Goal: Task Accomplishment & Management: Manage account settings

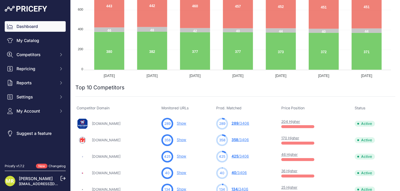
scroll to position [118, 0]
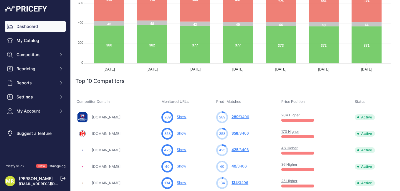
click at [289, 147] on link "46 Higher" at bounding box center [289, 148] width 16 height 4
click at [290, 148] on link "46 Higher" at bounding box center [289, 148] width 16 height 4
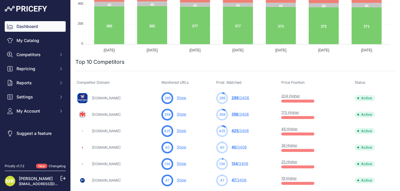
scroll to position [147, 0]
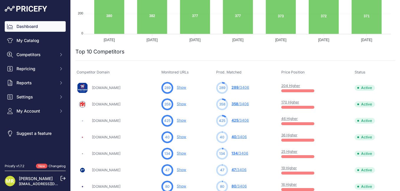
click at [294, 152] on link "25 Higher" at bounding box center [289, 152] width 16 height 4
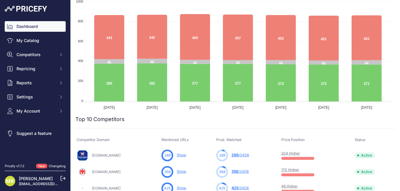
scroll to position [88, 0]
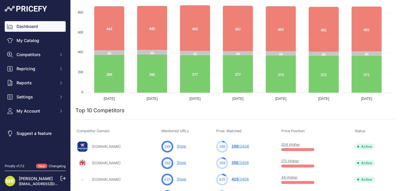
click at [290, 164] on td "170 Higher" at bounding box center [317, 163] width 74 height 16
click at [291, 160] on link "170 Higher" at bounding box center [290, 161] width 18 height 4
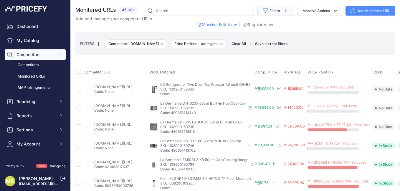
click at [269, 10] on button "Filters 2" at bounding box center [275, 11] width 36 height 10
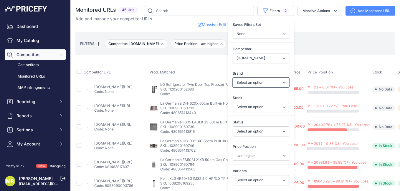
click at [279, 84] on select "Select an option 3D ABS-CBN TVPlus Acer Acerpure American Heritage American Hom…" at bounding box center [261, 83] width 57 height 10
select select "LG"
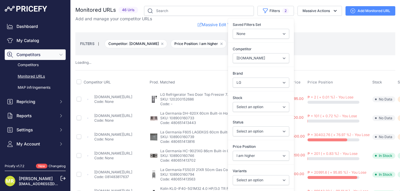
click at [306, 48] on div "FILTERS | Competitor: abenson.com Remove filter option Price Position: I am hig…" at bounding box center [235, 44] width 310 height 16
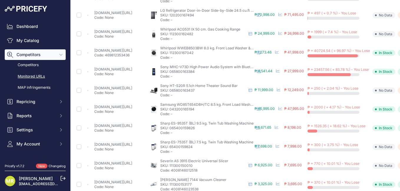
scroll to position [294, 0]
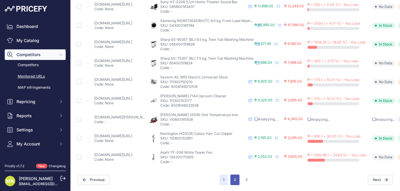
click at [234, 176] on button "2" at bounding box center [234, 180] width 9 height 11
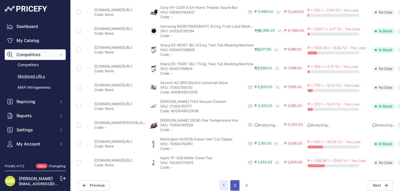
scroll to position [304, 0]
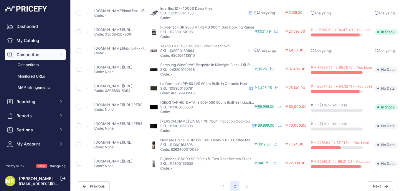
scroll to position [294, 0]
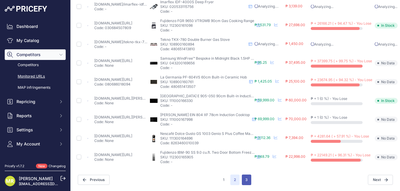
click at [242, 176] on button "3" at bounding box center [246, 180] width 9 height 11
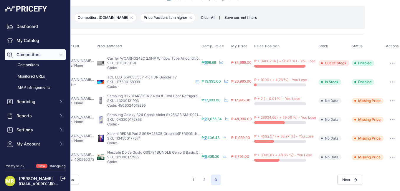
scroll to position [31, 60]
click at [390, 138] on icon "button" at bounding box center [392, 138] width 5 height 1
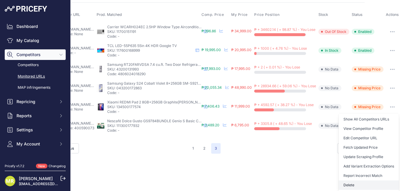
click at [348, 181] on button "Delete" at bounding box center [368, 185] width 60 height 9
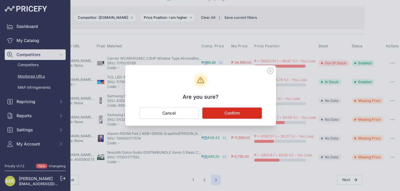
click at [232, 114] on button "Confirm" at bounding box center [231, 113] width 59 height 11
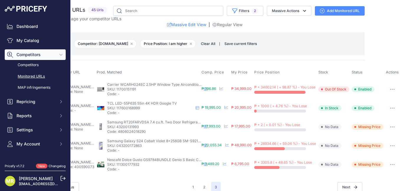
scroll to position [0, 60]
click at [389, 144] on button "button" at bounding box center [392, 146] width 12 height 8
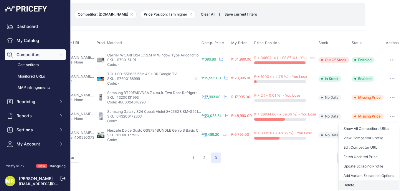
click at [349, 181] on button "Delete" at bounding box center [368, 185] width 60 height 9
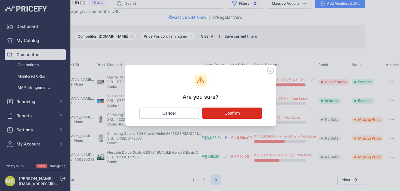
scroll to position [12, 60]
click at [249, 113] on button "Confirm" at bounding box center [231, 113] width 59 height 11
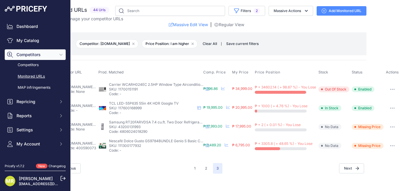
scroll to position [0, 0]
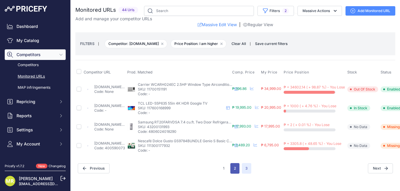
click at [237, 168] on button "2" at bounding box center [234, 168] width 9 height 11
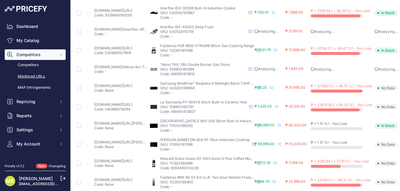
scroll to position [294, 0]
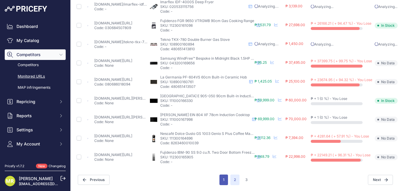
click at [223, 176] on button "1" at bounding box center [223, 180] width 9 height 11
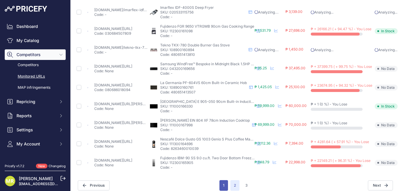
scroll to position [304, 0]
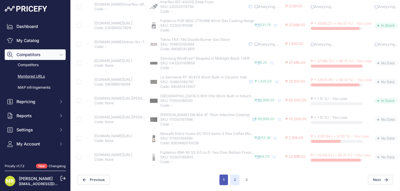
click at [221, 178] on button "1" at bounding box center [223, 180] width 9 height 11
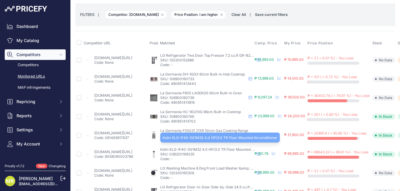
scroll to position [59, 0]
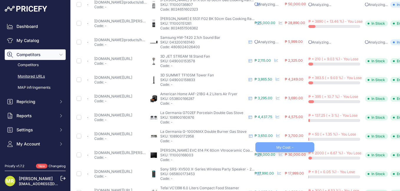
scroll to position [294, 0]
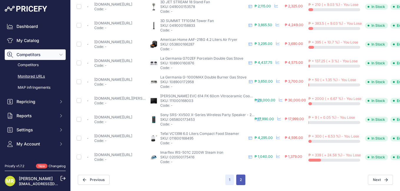
click at [238, 175] on button "2" at bounding box center [240, 180] width 9 height 11
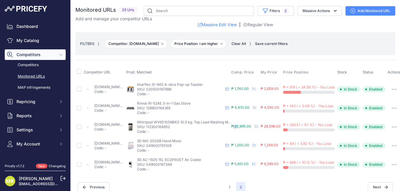
scroll to position [12, 0]
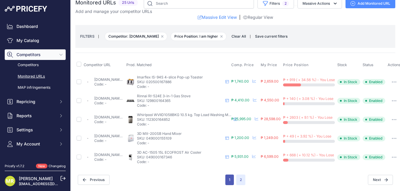
click at [226, 178] on button "1" at bounding box center [229, 180] width 9 height 11
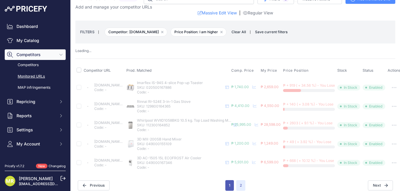
click at [225, 185] on button "1" at bounding box center [229, 185] width 9 height 11
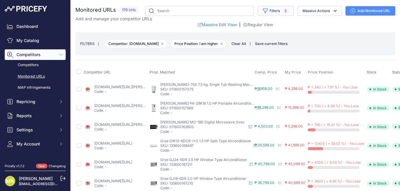
click at [267, 11] on button "Filters 2" at bounding box center [275, 11] width 36 height 10
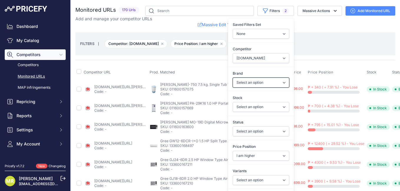
click at [282, 84] on select "Select an option 3D ABS-CBN TVPlus Acer Acerpure American Heritage American Hom…" at bounding box center [261, 83] width 57 height 10
select select "LG"
click at [257, 83] on select "Select an option 3D ABS-CBN TVPlus Acer Acerpure American Heritage American Hom…" at bounding box center [261, 83] width 57 height 10
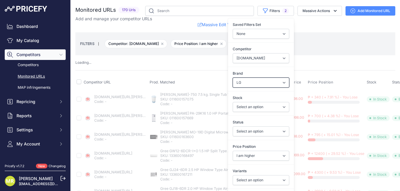
select select "14160"
